Goal: Task Accomplishment & Management: Manage account settings

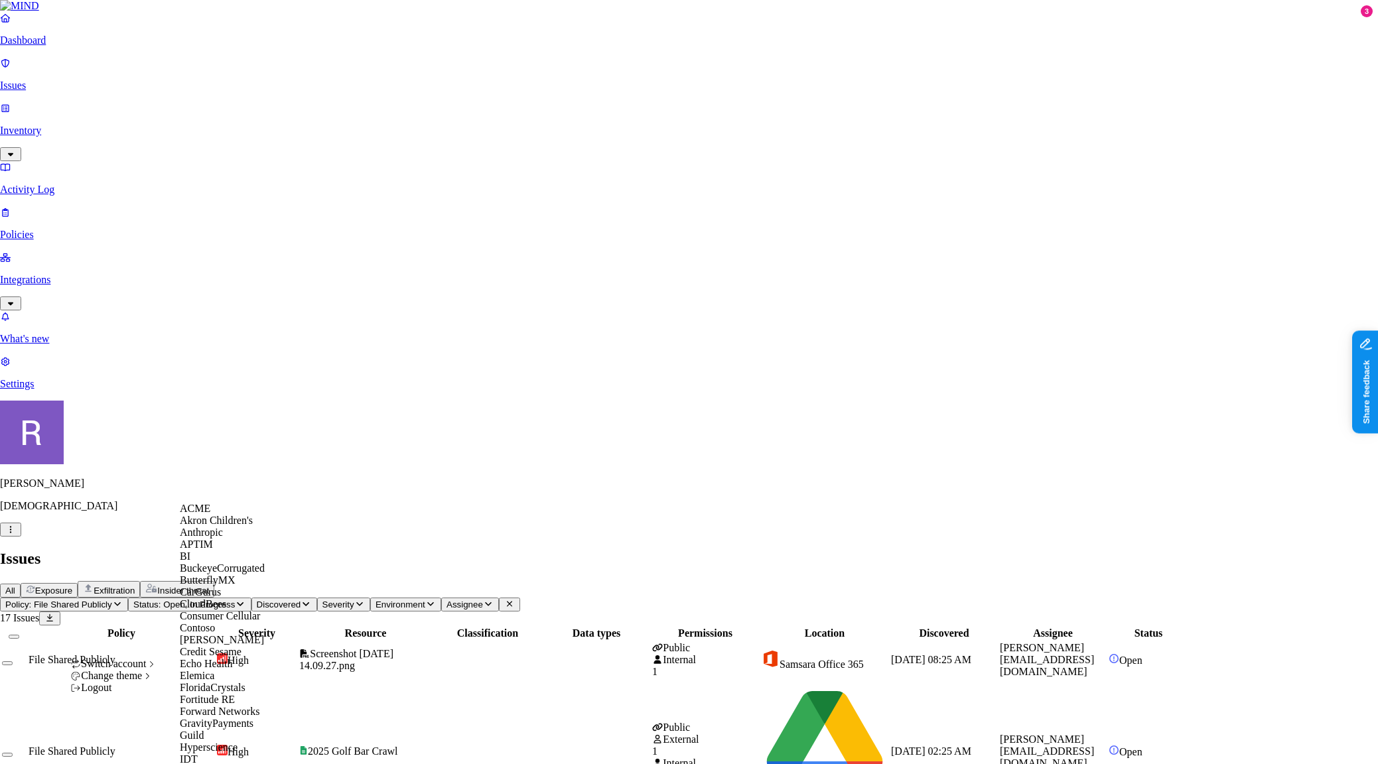
scroll to position [846, 0]
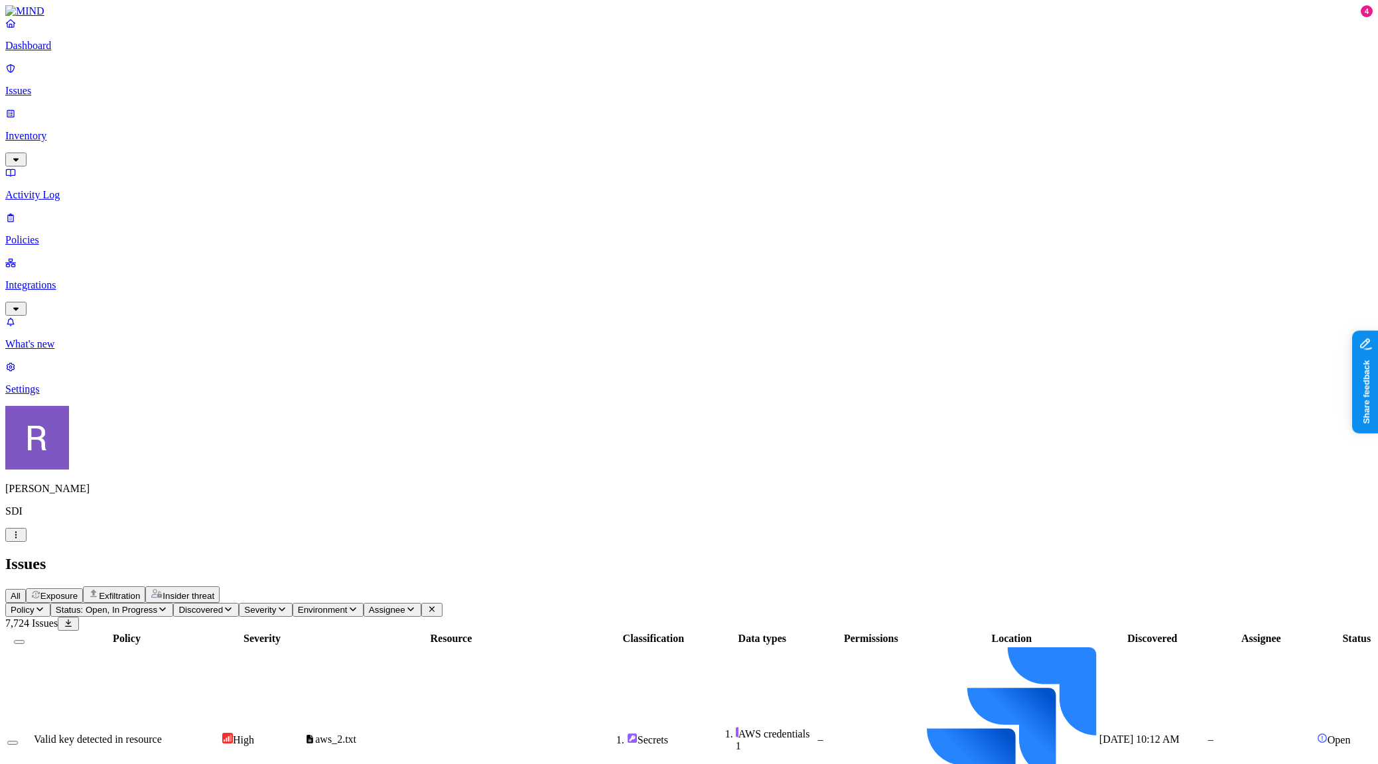
click at [54, 279] on p "Integrations" at bounding box center [689, 285] width 1368 height 12
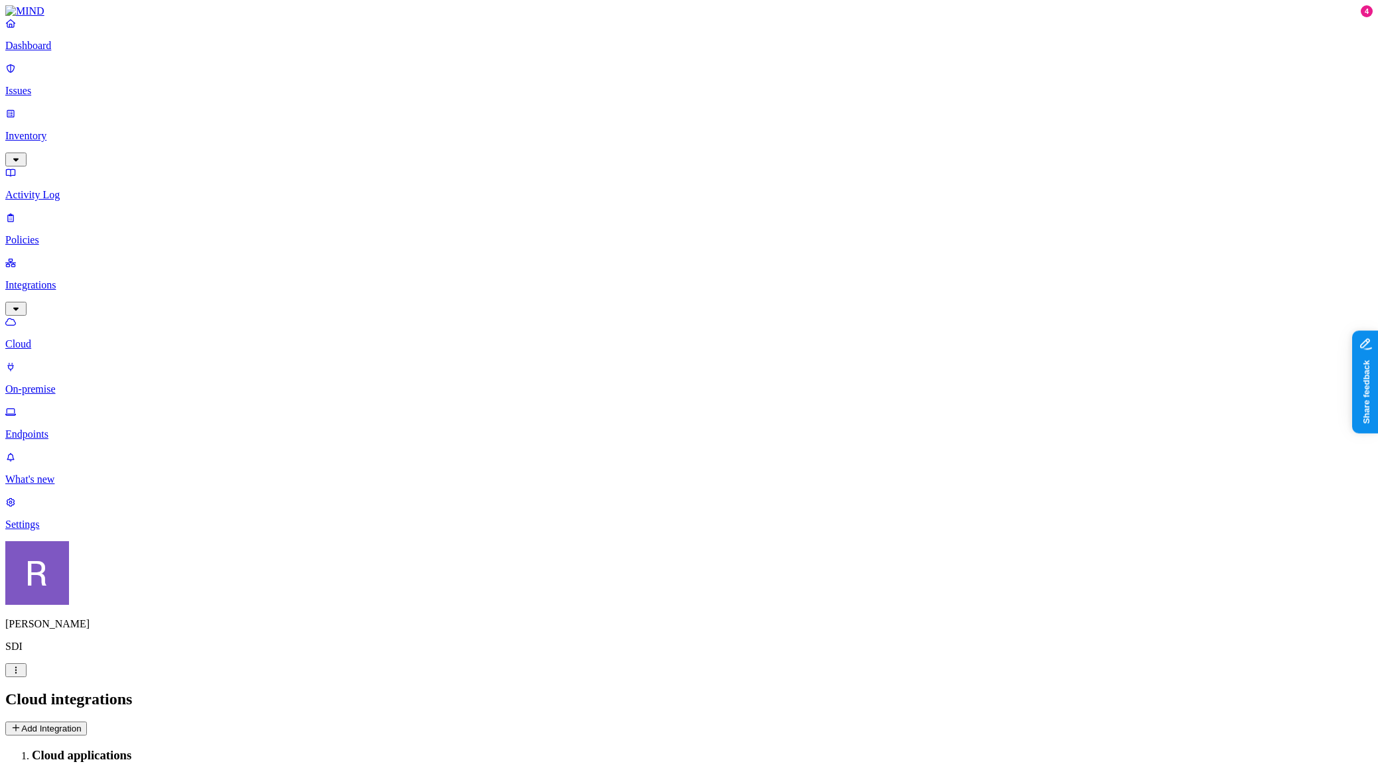
click at [54, 429] on p "Endpoints" at bounding box center [689, 435] width 1368 height 12
click at [27, 678] on button "button" at bounding box center [15, 671] width 21 height 14
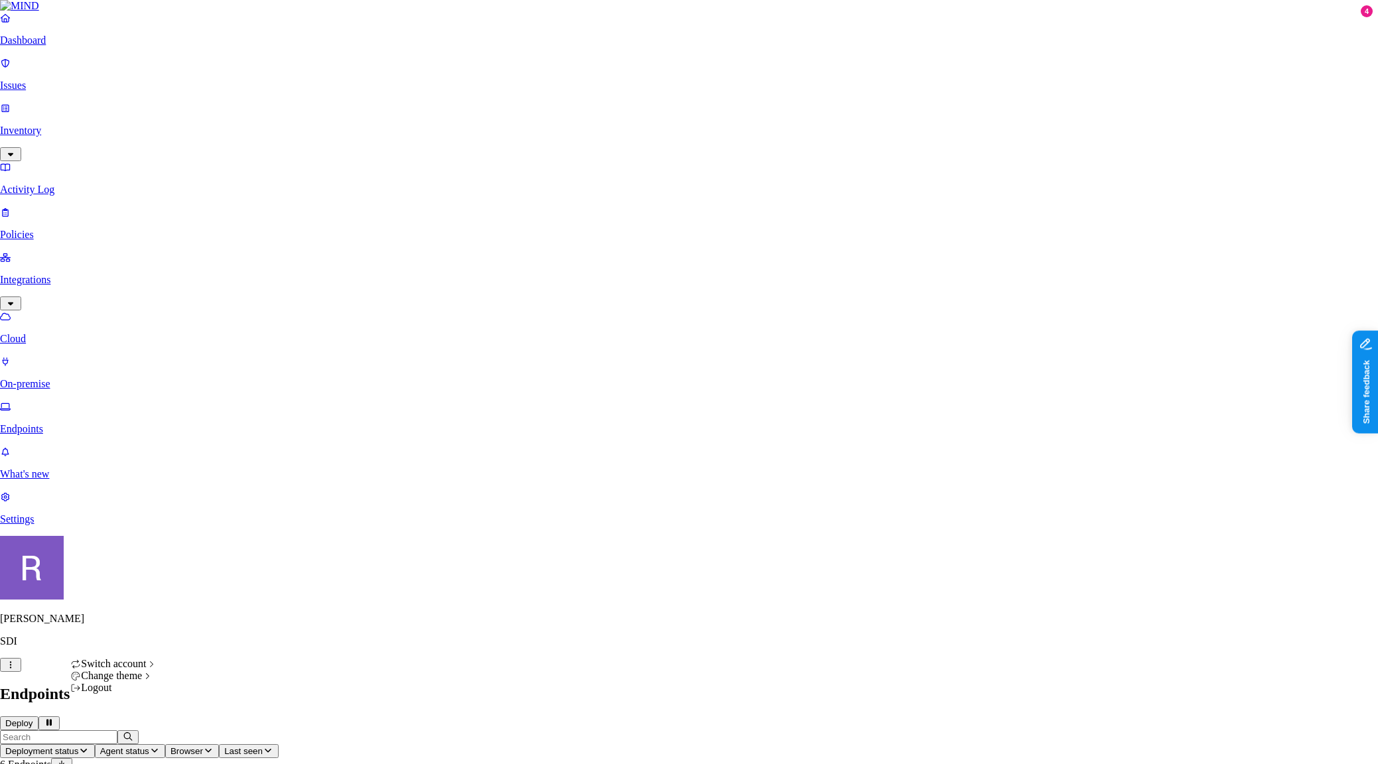
click at [42, 229] on p "Policies" at bounding box center [689, 235] width 1378 height 12
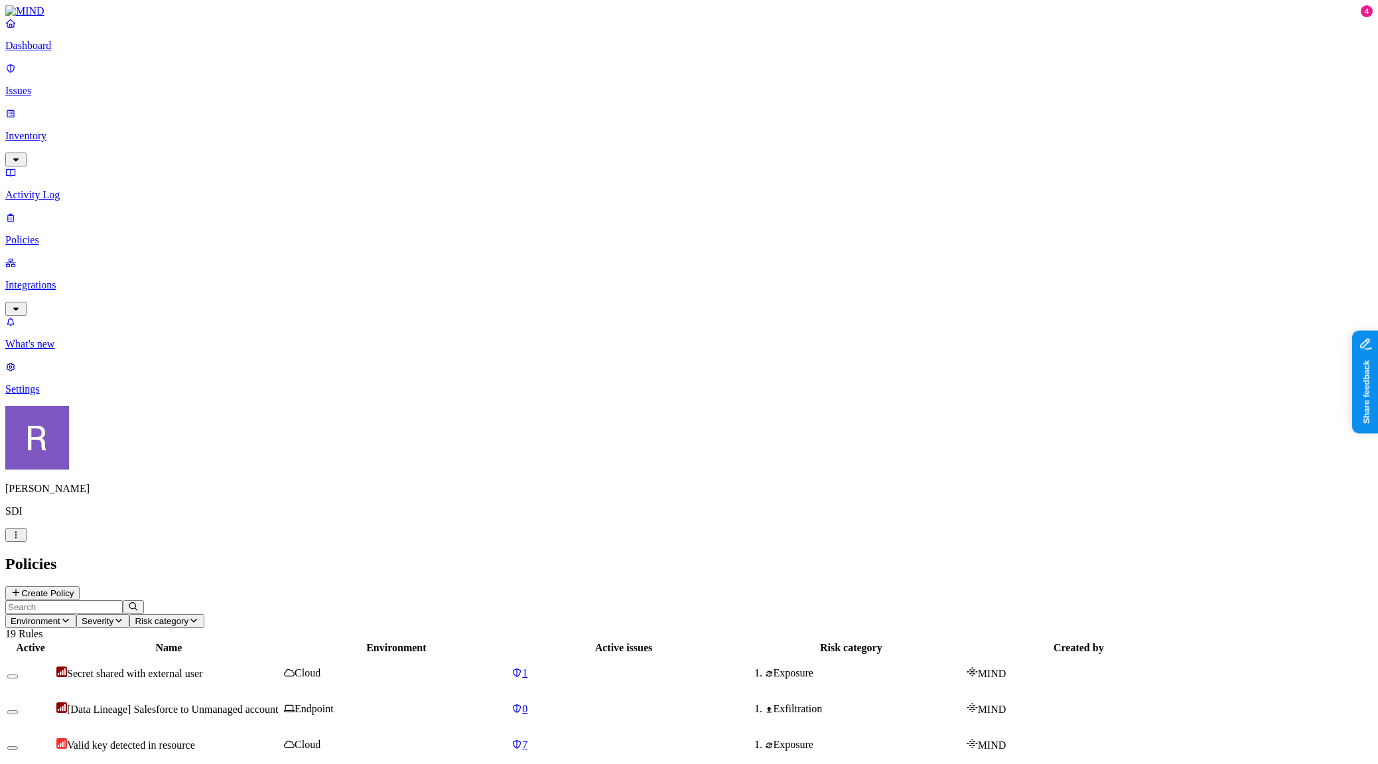
click at [279, 704] on span "[Data Lineage] Salesforce to Unmanaged account" at bounding box center [173, 709] width 212 height 11
click at [80, 587] on button "Create Policy" at bounding box center [42, 594] width 74 height 14
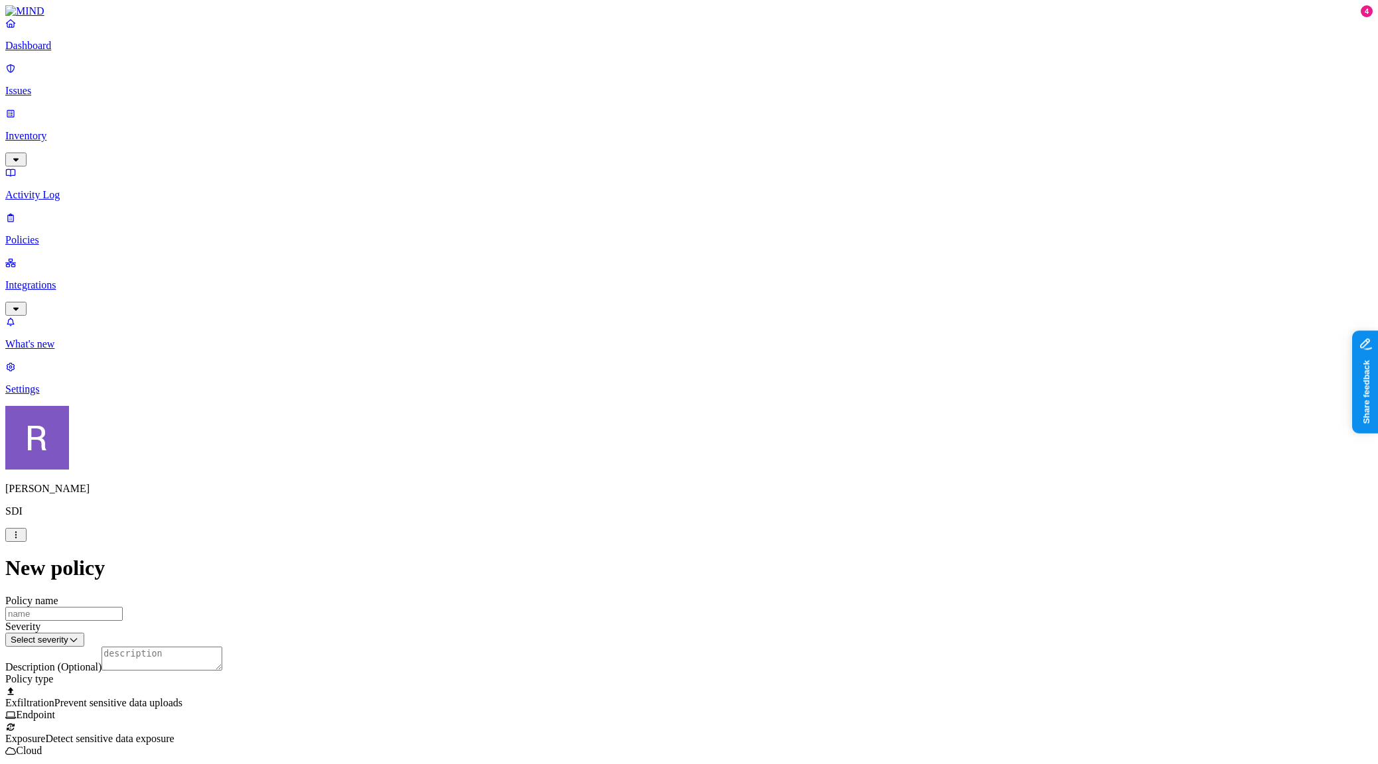
scroll to position [271, 0]
click at [653, 465] on label "Web Domain" at bounding box center [636, 463] width 35 height 23
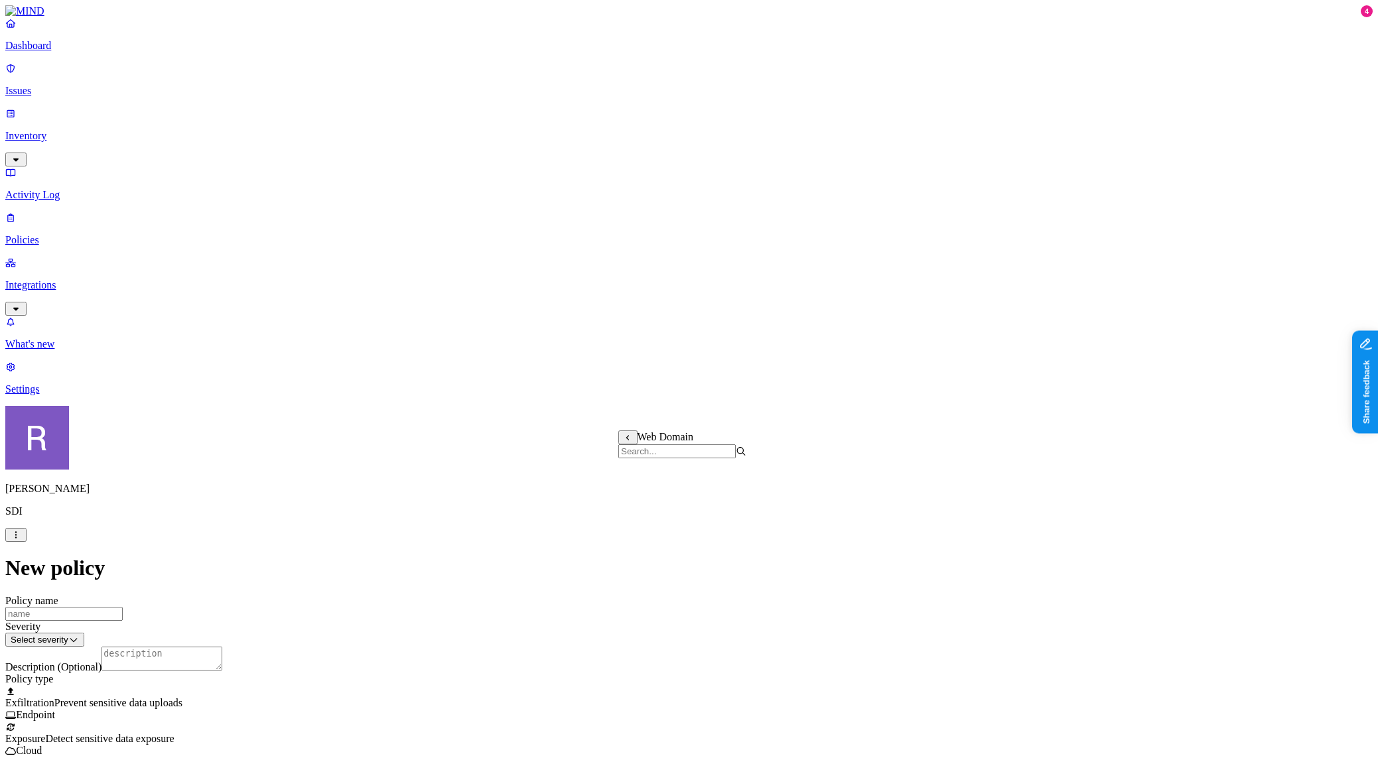
click at [742, 463] on label "AND" at bounding box center [738, 457] width 23 height 11
click at [753, 488] on label "Web Domain" at bounding box center [744, 477] width 35 height 23
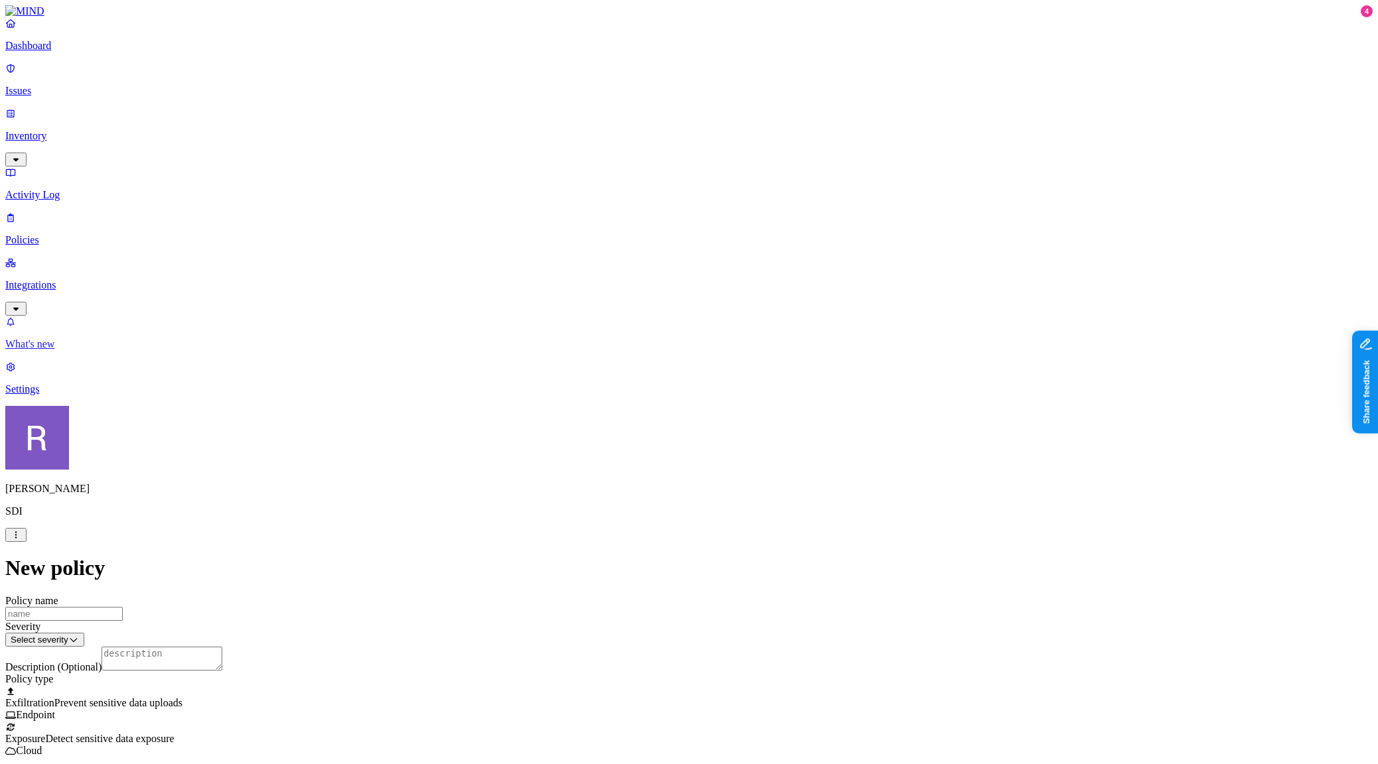
click at [58, 350] on p "What's new" at bounding box center [689, 344] width 1368 height 12
click at [37, 279] on p "Integrations" at bounding box center [689, 285] width 1368 height 12
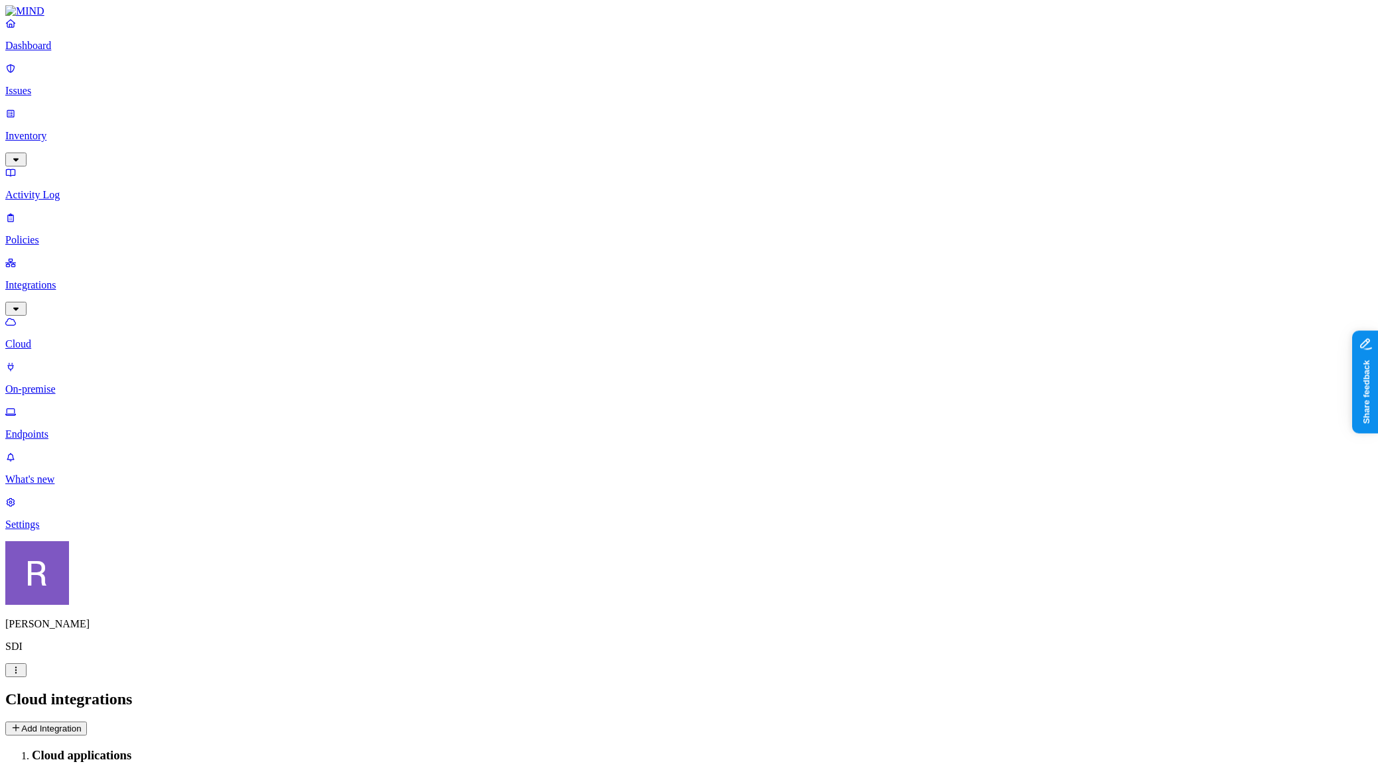
click at [52, 52] on link "Dashboard" at bounding box center [689, 34] width 1368 height 35
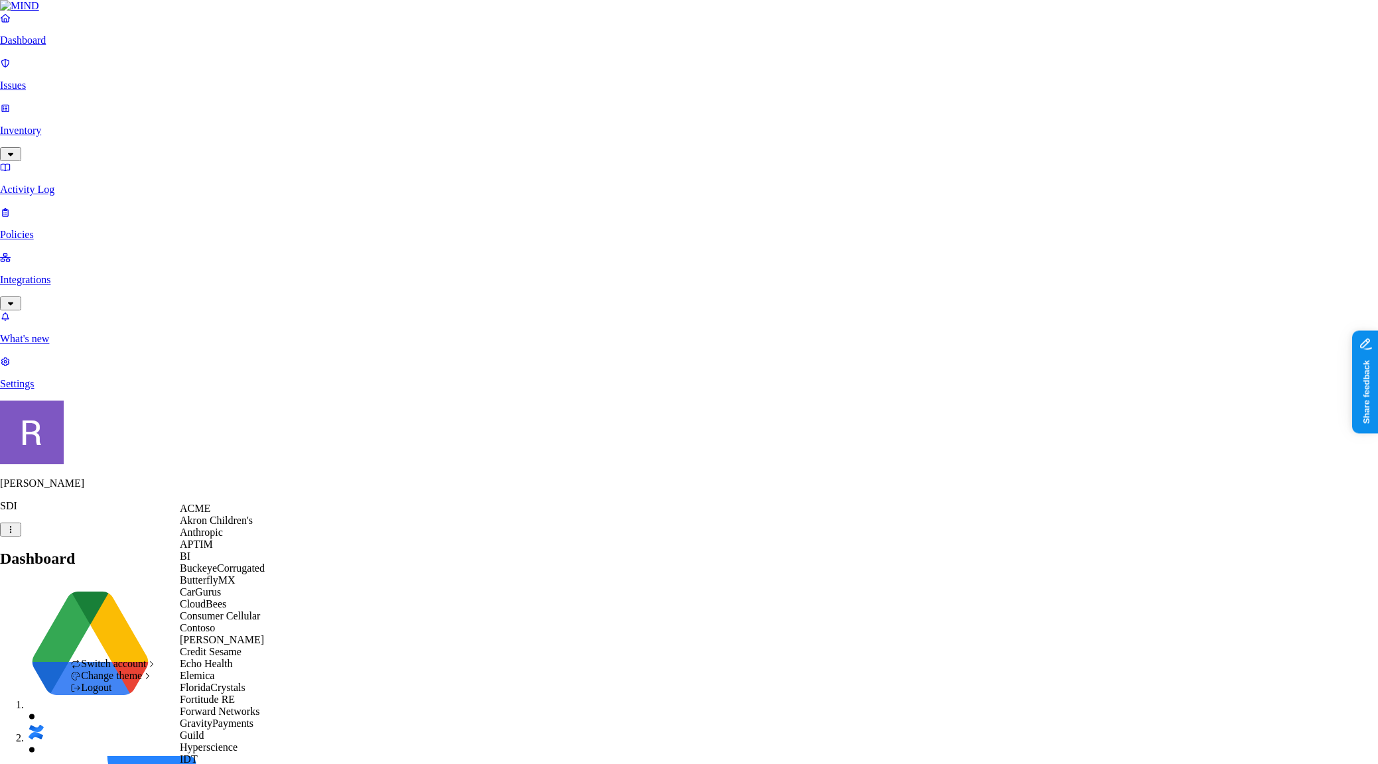
scroll to position [831, 0]
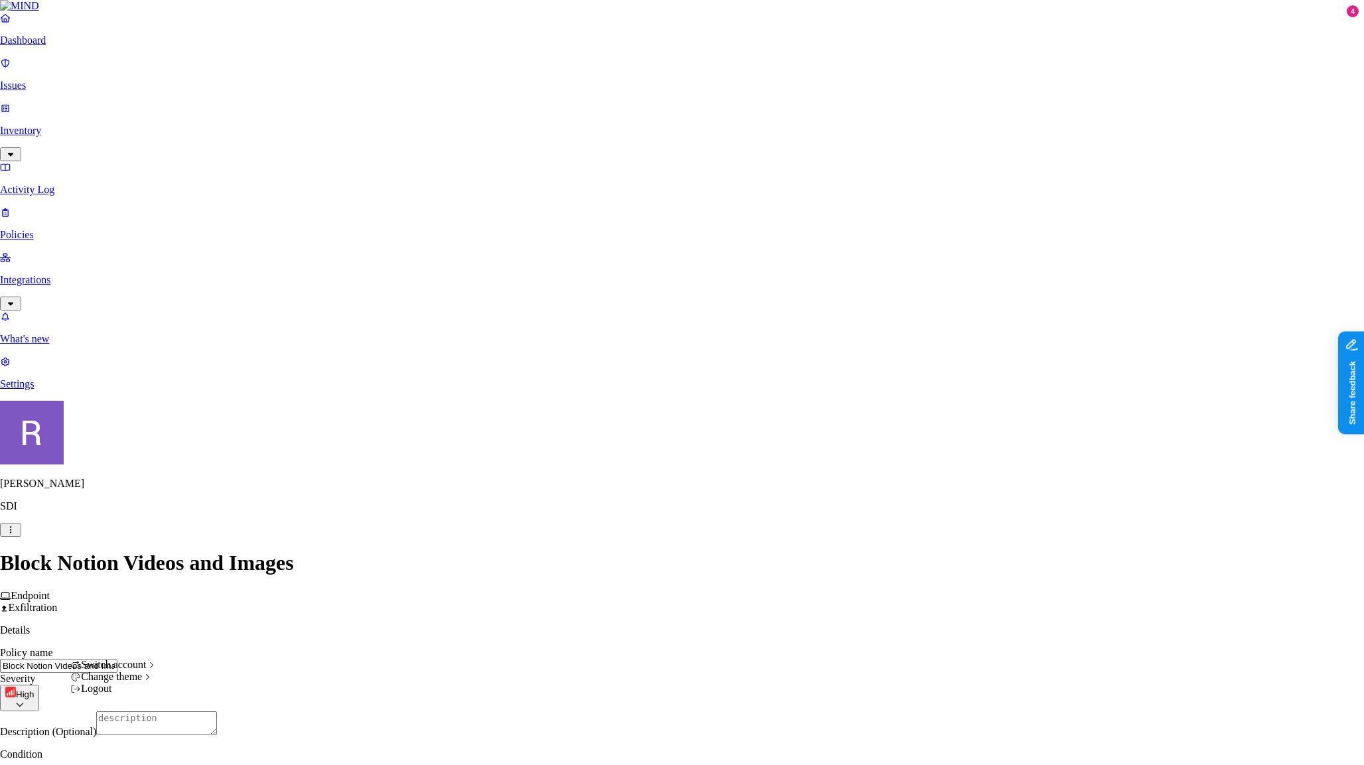
click at [126, 745] on html "Dashboard Issues Inventory Activity Log Policies Integrations What's new 4 Sett…" at bounding box center [682, 719] width 1364 height 1439
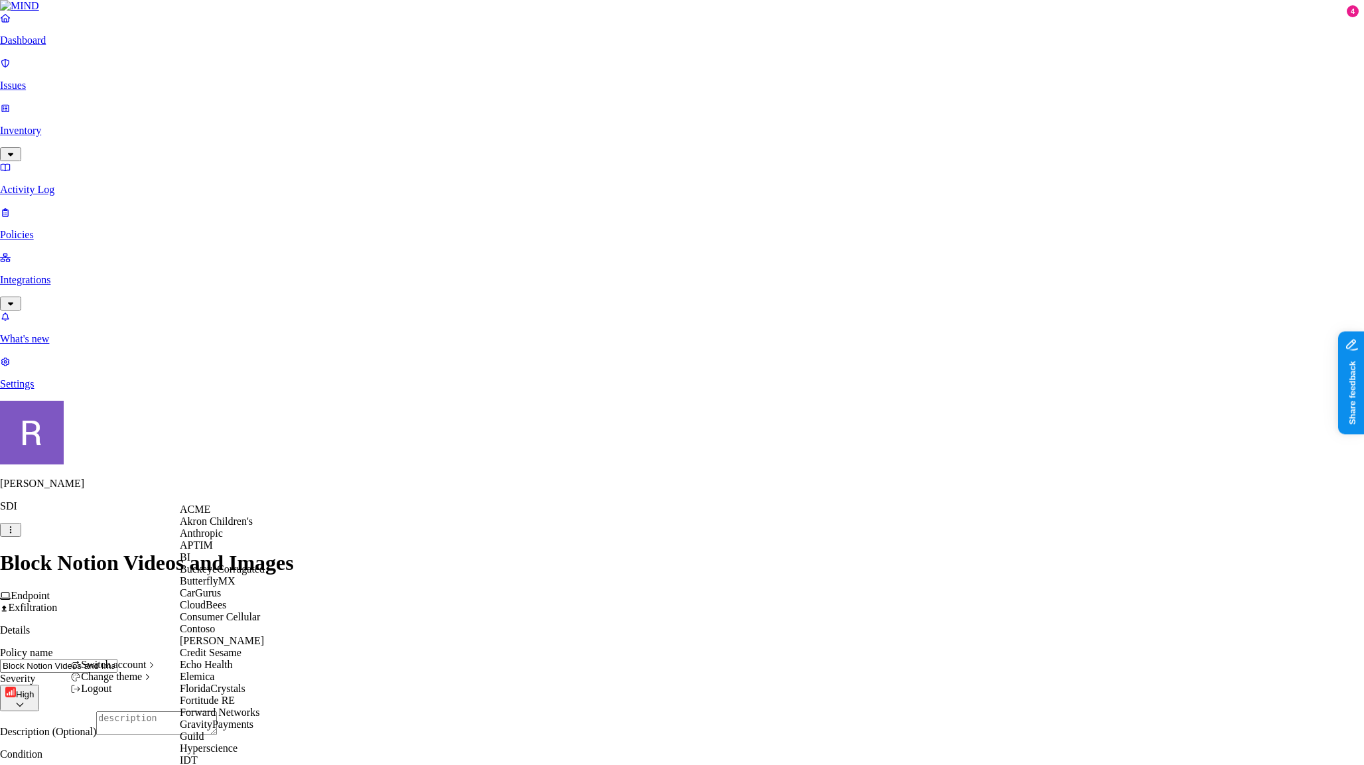
click at [208, 512] on span "ACME" at bounding box center [195, 509] width 31 height 11
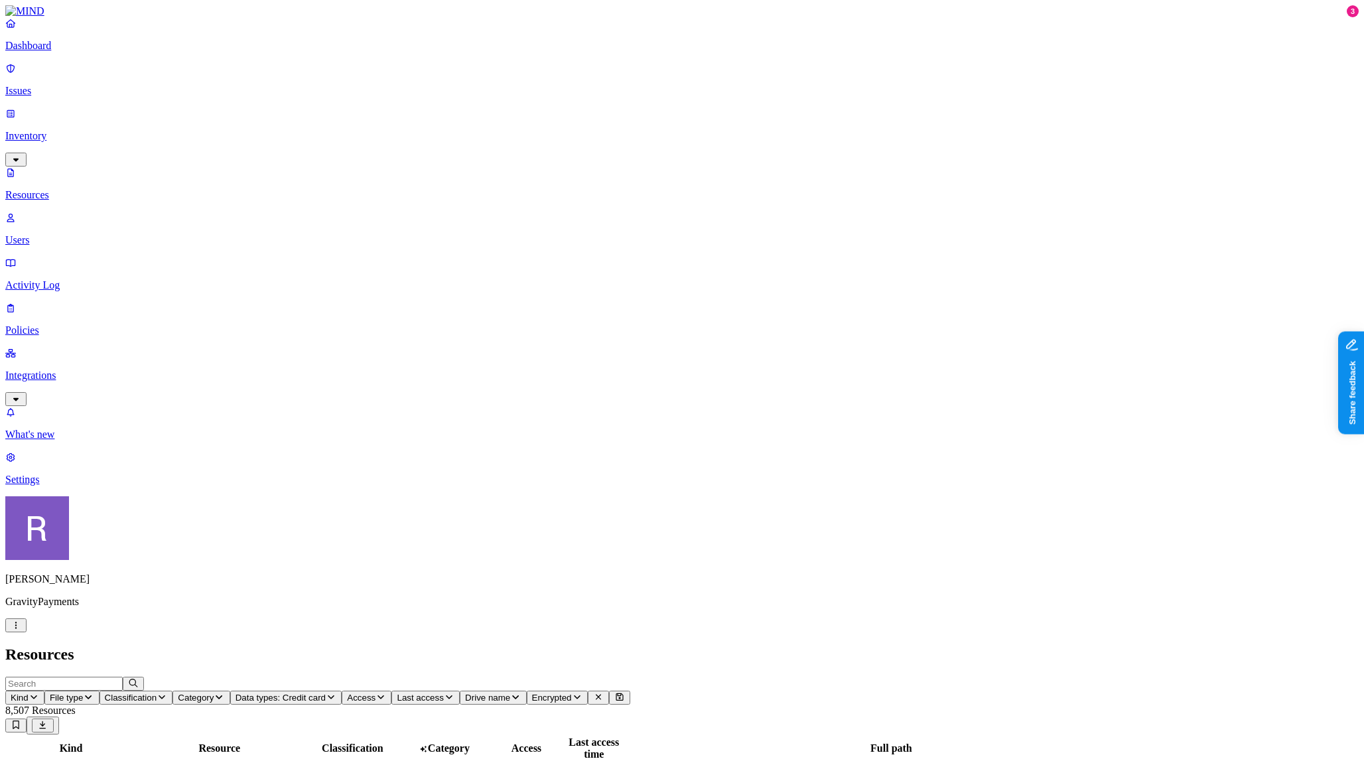
scroll to position [159, 0]
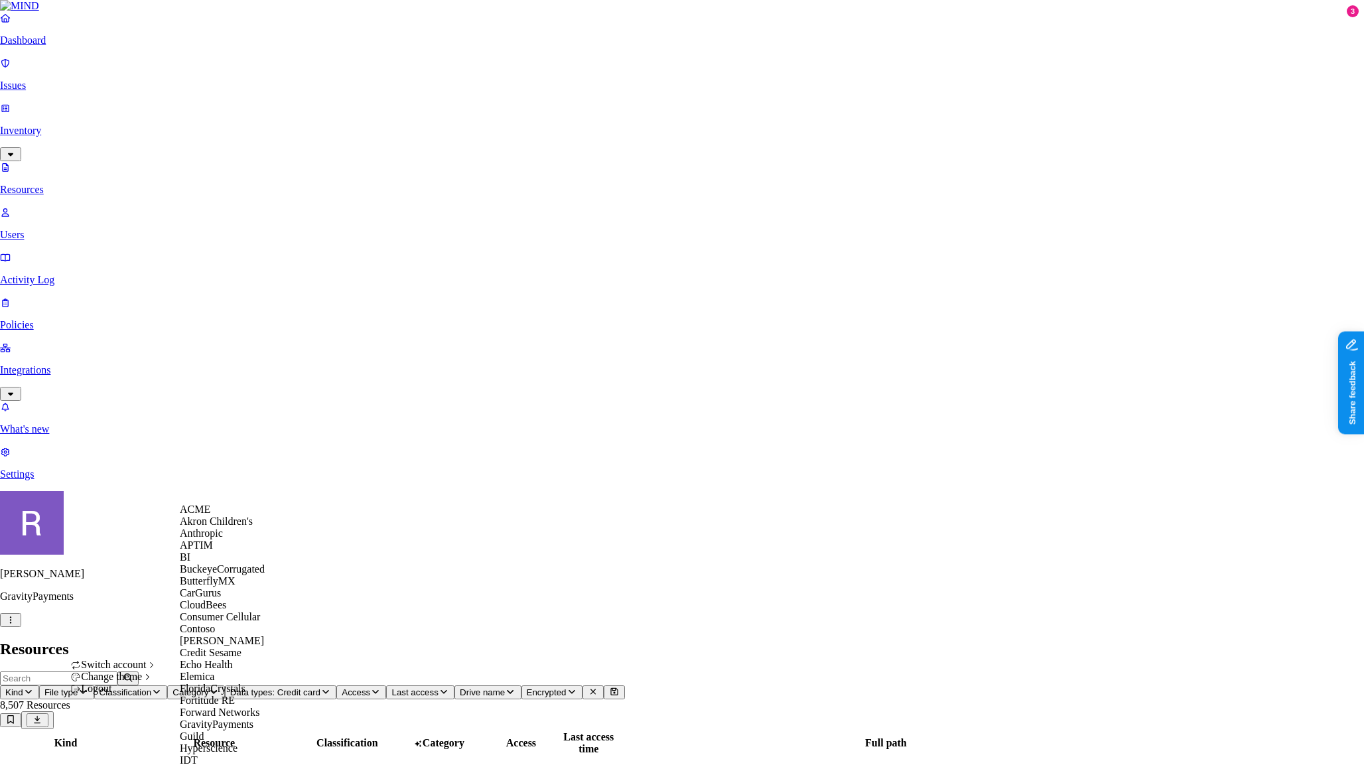
scroll to position [802, 0]
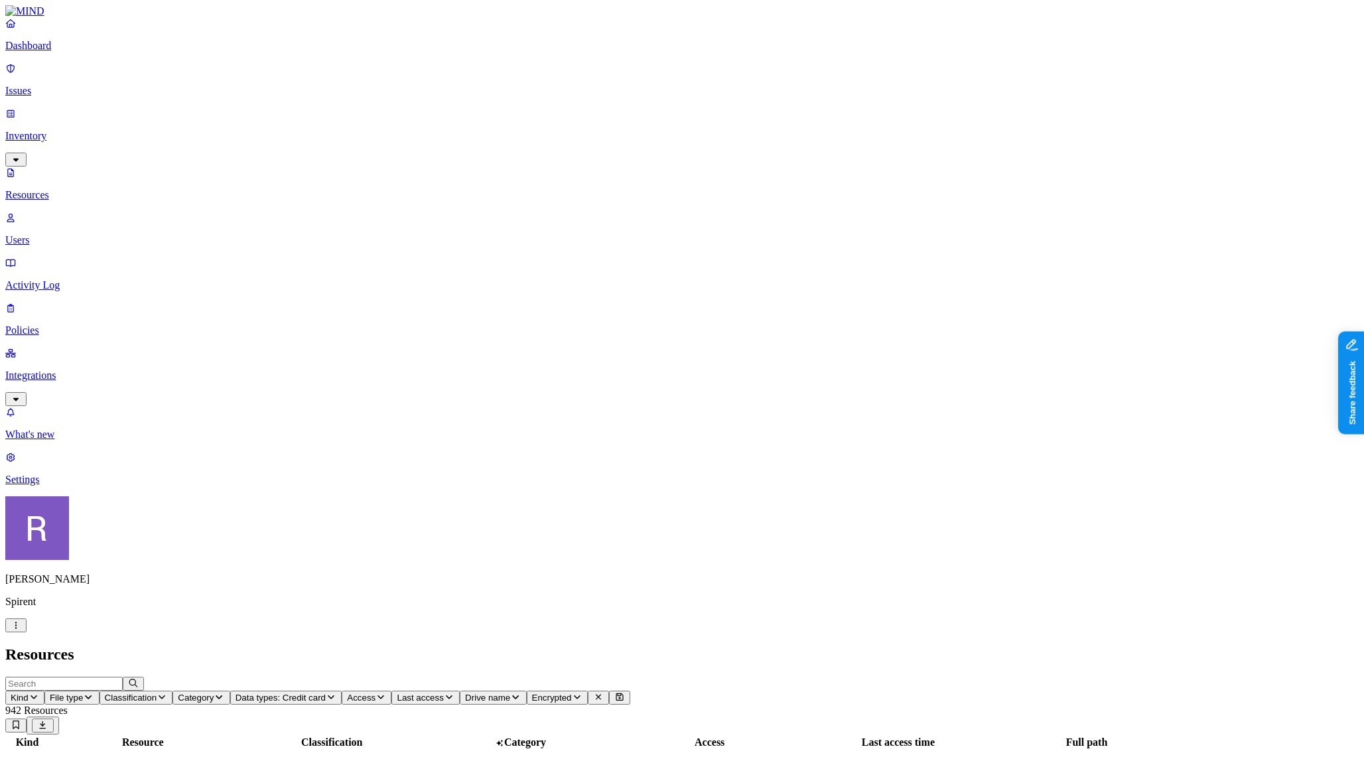
click at [62, 370] on p "Integrations" at bounding box center [682, 376] width 1354 height 12
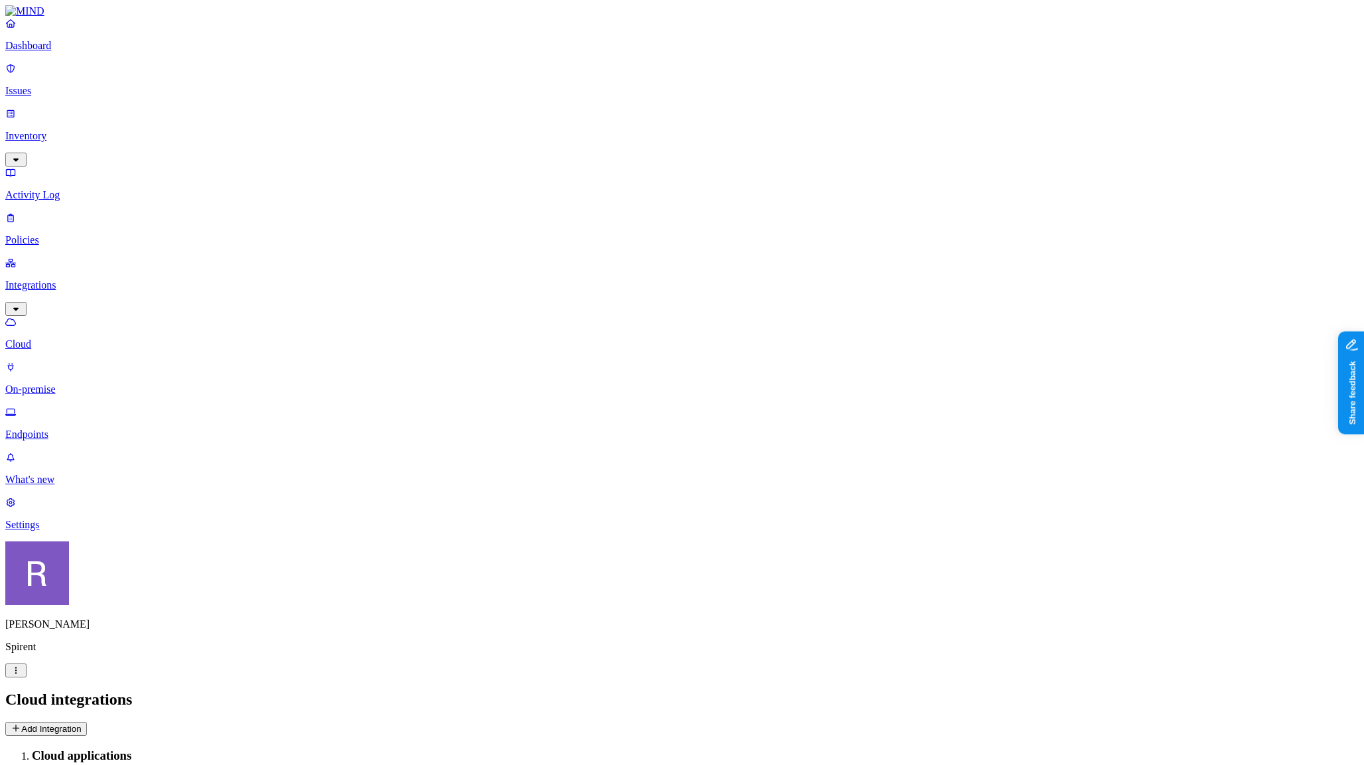
click at [62, 429] on p "Endpoints" at bounding box center [682, 435] width 1354 height 12
click at [208, 752] on span "Browser" at bounding box center [192, 757] width 33 height 10
click at [100, 750] on button "Deployment status" at bounding box center [52, 757] width 95 height 14
click at [155, 752] on span "Agent status" at bounding box center [130, 757] width 49 height 10
click at [208, 752] on span "Browser" at bounding box center [192, 757] width 33 height 10
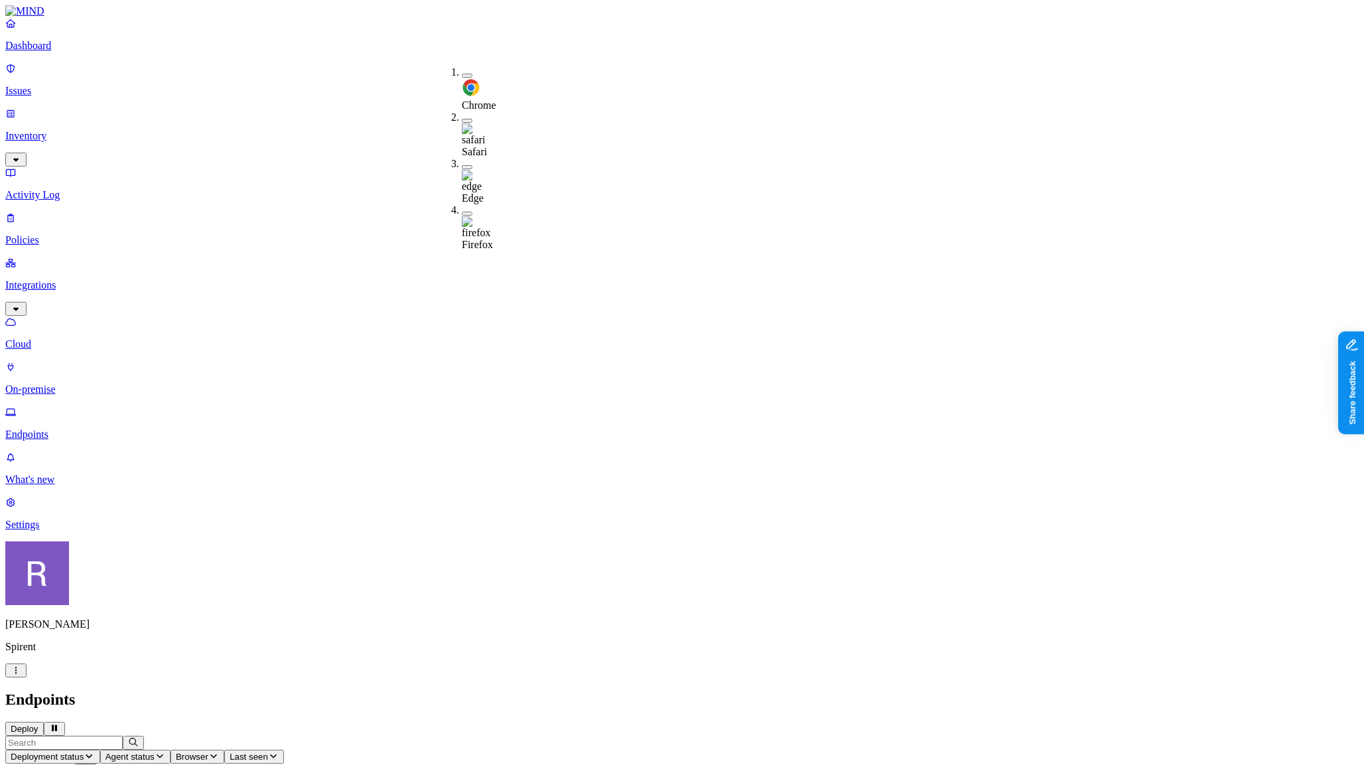
click at [462, 119] on button "button" at bounding box center [467, 121] width 11 height 4
click at [462, 111] on button "button" at bounding box center [467, 118] width 11 height 14
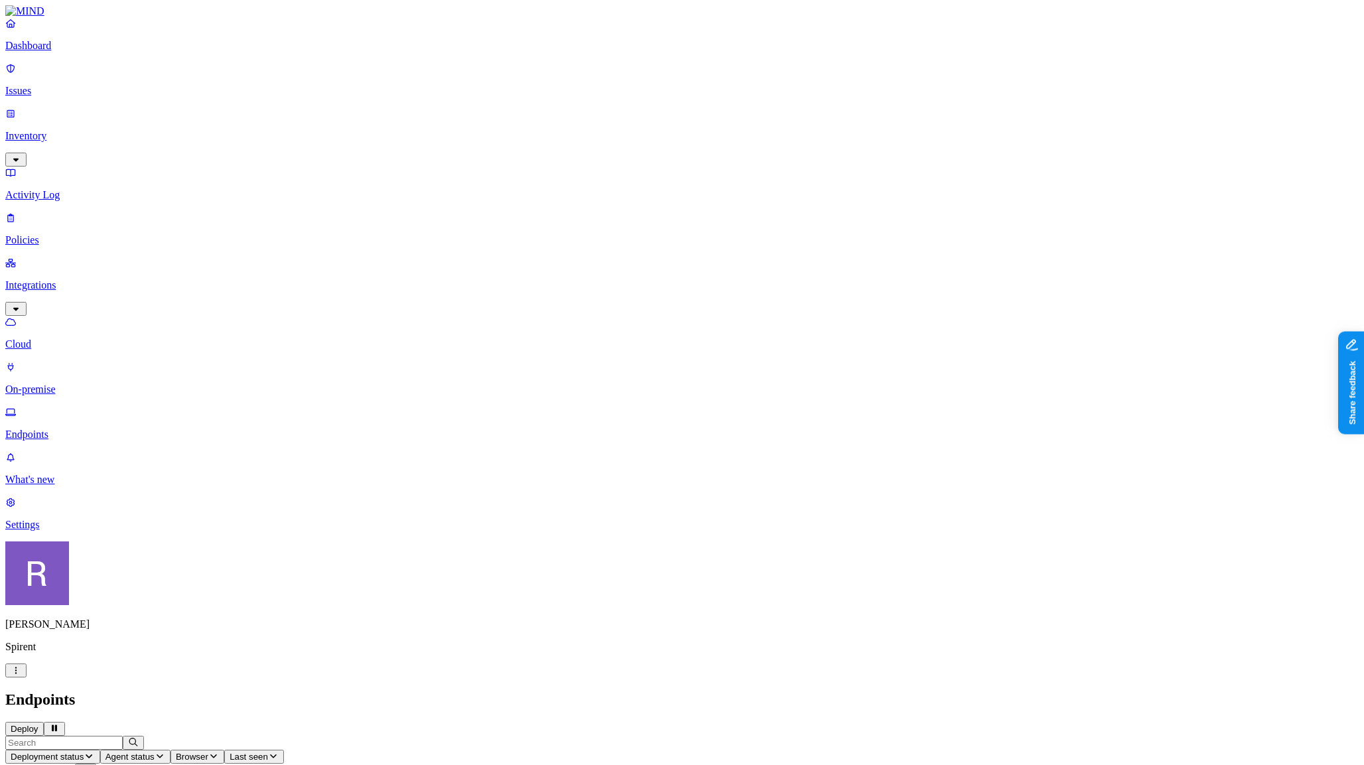
click at [74, 52] on p "Dashboard" at bounding box center [682, 46] width 1354 height 12
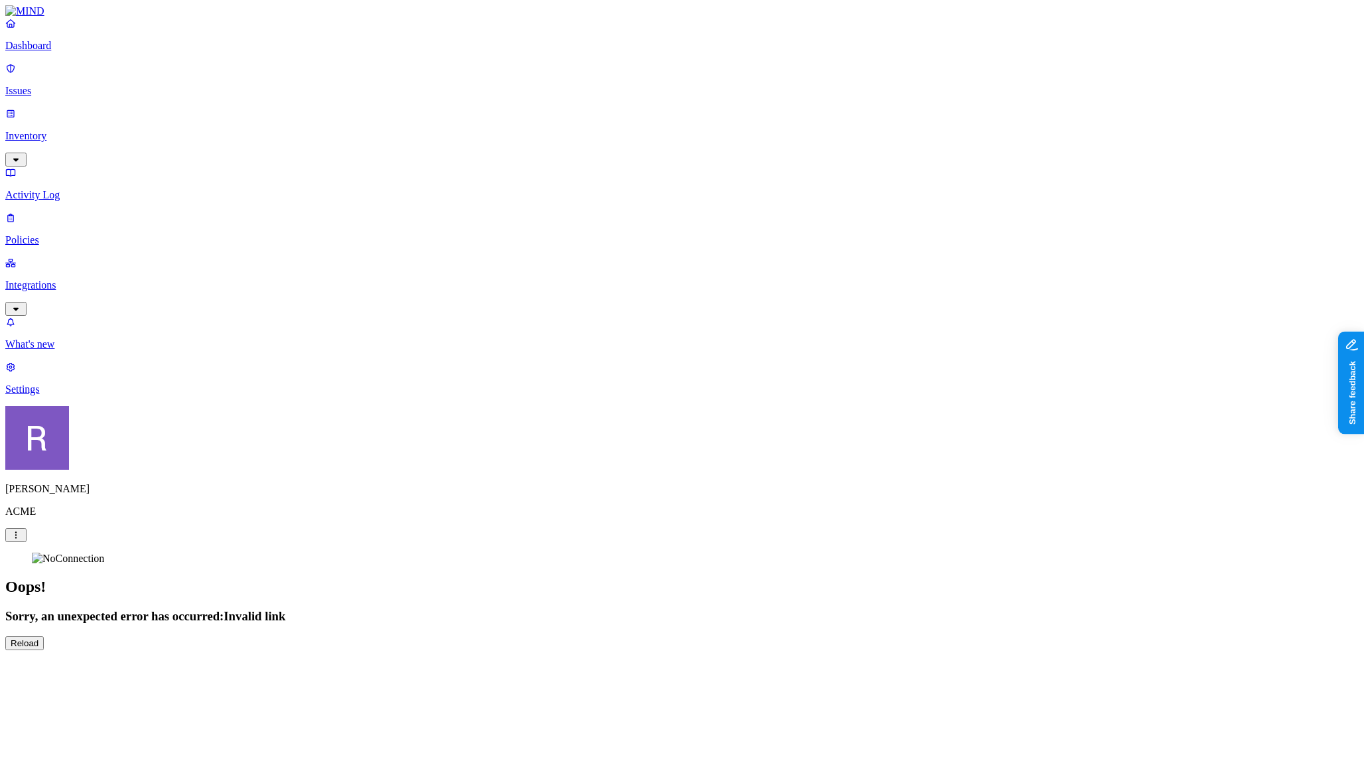
click at [69, 52] on p "Dashboard" at bounding box center [682, 46] width 1354 height 12
